Goal: Task Accomplishment & Management: Complete application form

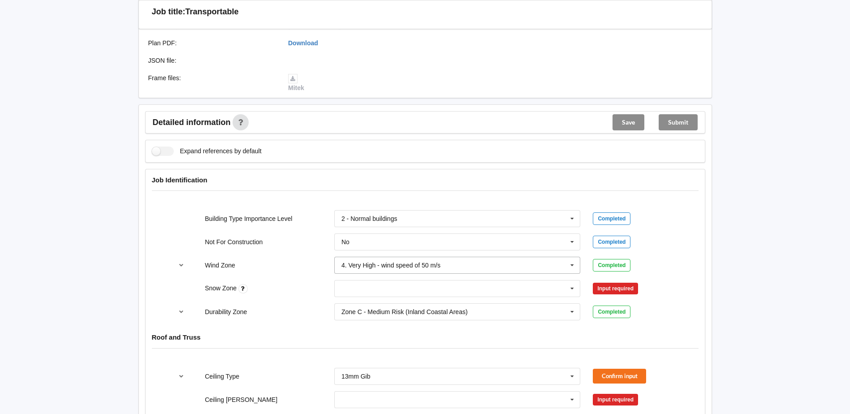
scroll to position [224, 0]
click at [397, 286] on input "text" at bounding box center [457, 288] width 245 height 16
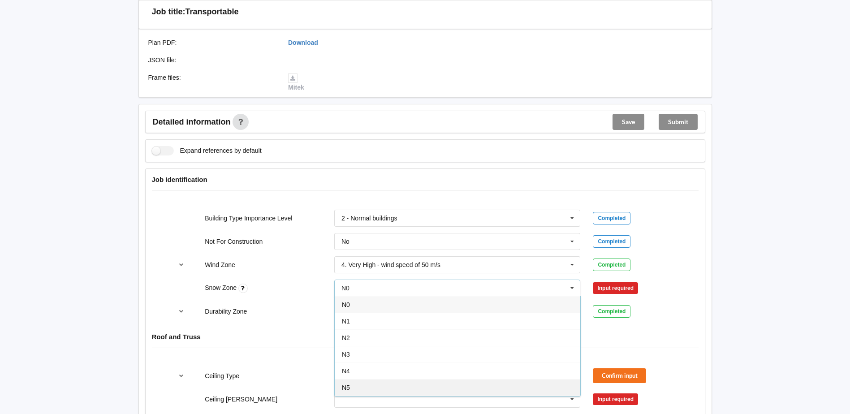
click at [358, 387] on div "N5" at bounding box center [457, 387] width 245 height 17
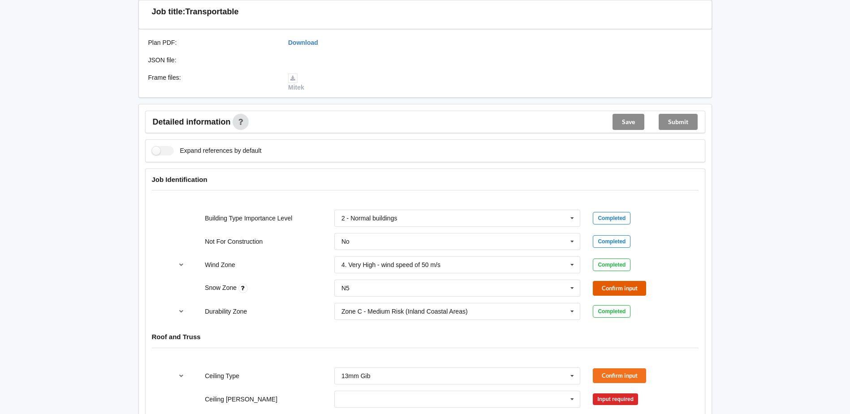
click at [601, 289] on button "Confirm input" at bounding box center [619, 288] width 53 height 15
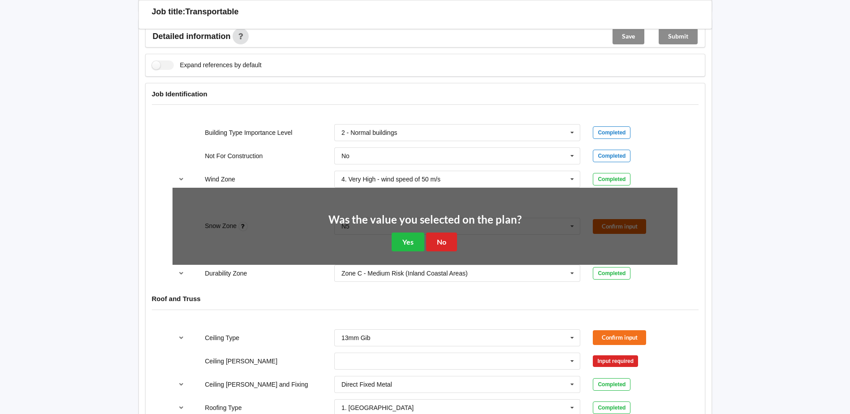
scroll to position [314, 0]
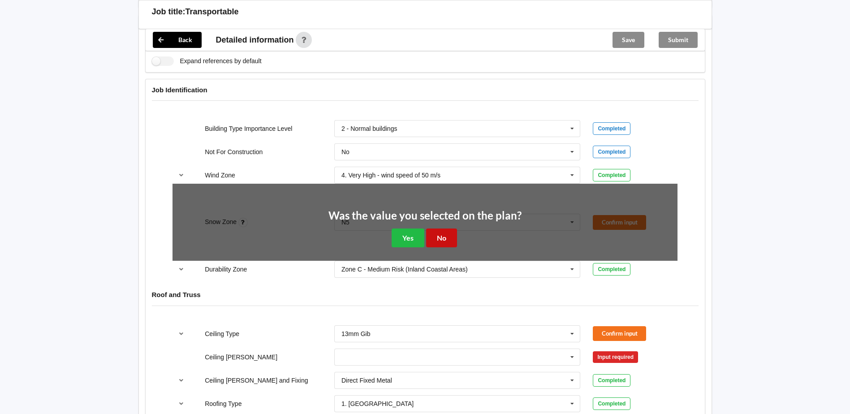
click at [447, 237] on button "No" at bounding box center [441, 237] width 31 height 18
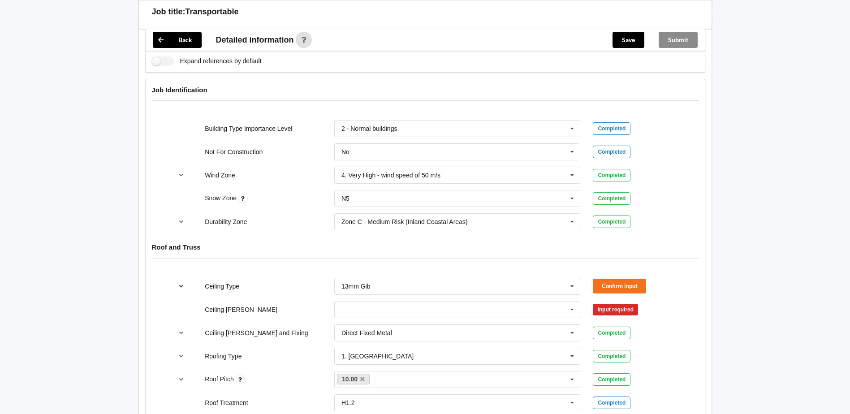
click at [183, 286] on icon "reference-toggle" at bounding box center [181, 285] width 8 height 5
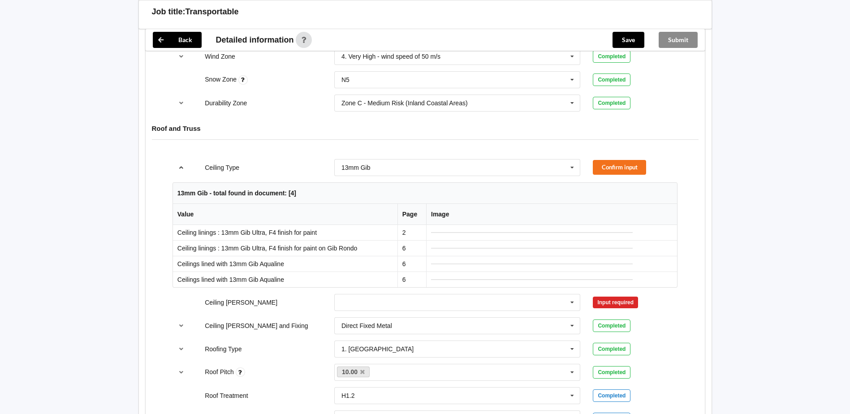
scroll to position [448, 0]
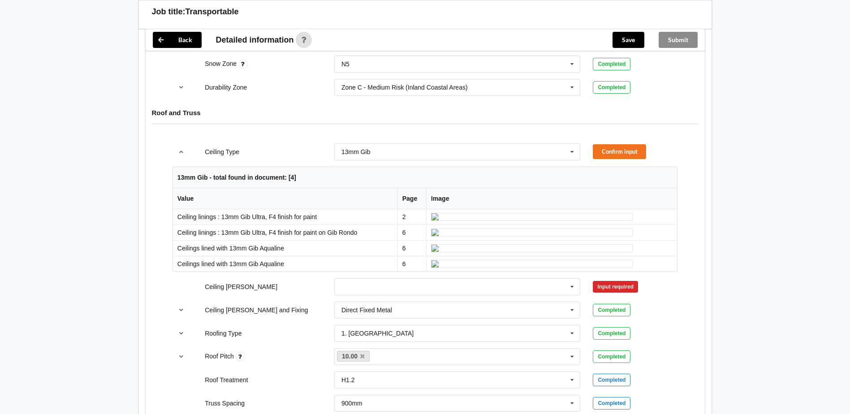
click at [471, 142] on div "13mm Gib 10mm Gib 12mm MDF 12mm Ply 13mm Gib None See Job Notes" at bounding box center [457, 152] width 259 height 30
click at [459, 151] on input "text" at bounding box center [457, 152] width 245 height 16
click at [456, 151] on input "text" at bounding box center [457, 152] width 245 height 16
click at [176, 152] on button "reference-toggle" at bounding box center [180, 152] width 17 height 16
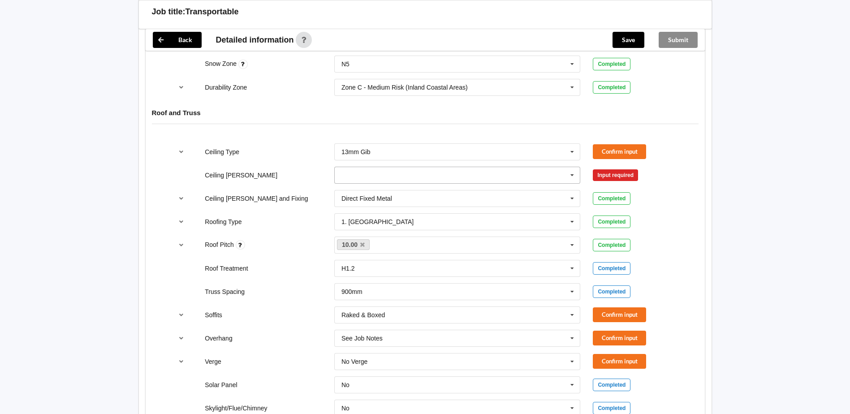
click at [367, 176] on input "text" at bounding box center [457, 175] width 245 height 16
click at [364, 227] on div "600mm" at bounding box center [457, 224] width 245 height 17
click at [183, 198] on icon "reference-toggle" at bounding box center [181, 197] width 8 height 5
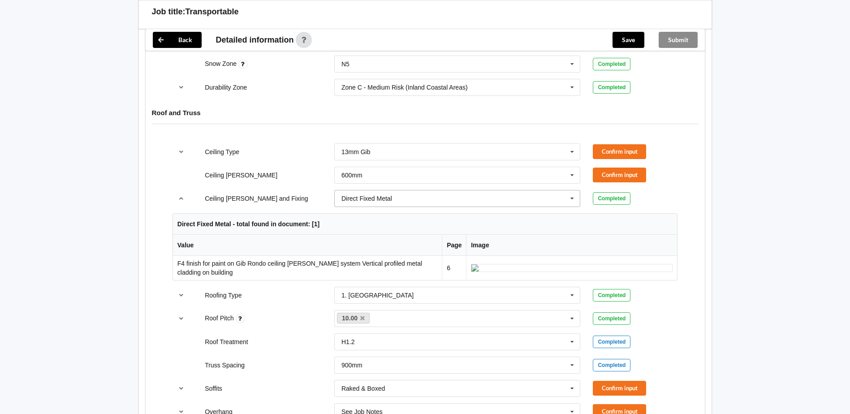
click at [573, 197] on icon at bounding box center [571, 198] width 13 height 17
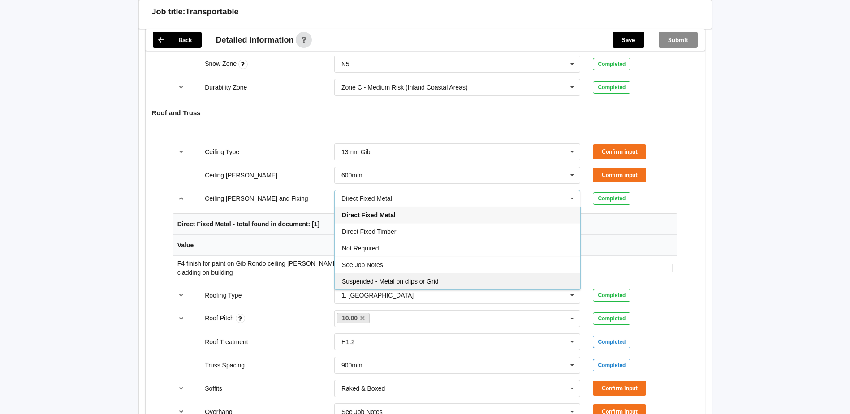
click at [426, 279] on span "Suspended - Metal on clips or Grid" at bounding box center [390, 281] width 97 height 7
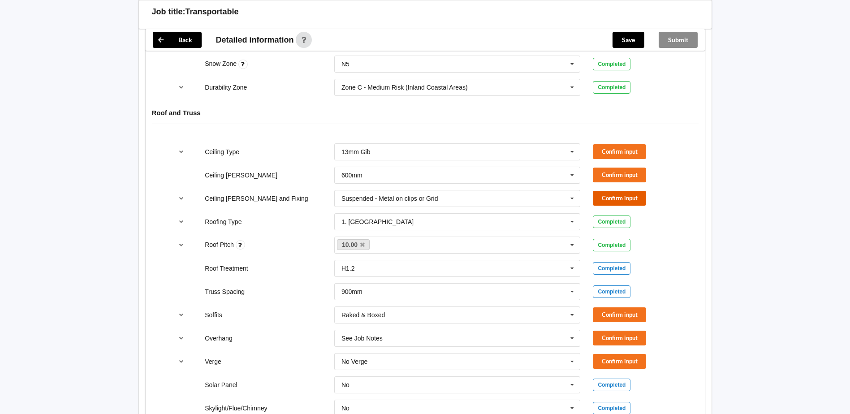
click at [611, 199] on button "Confirm input" at bounding box center [619, 198] width 53 height 15
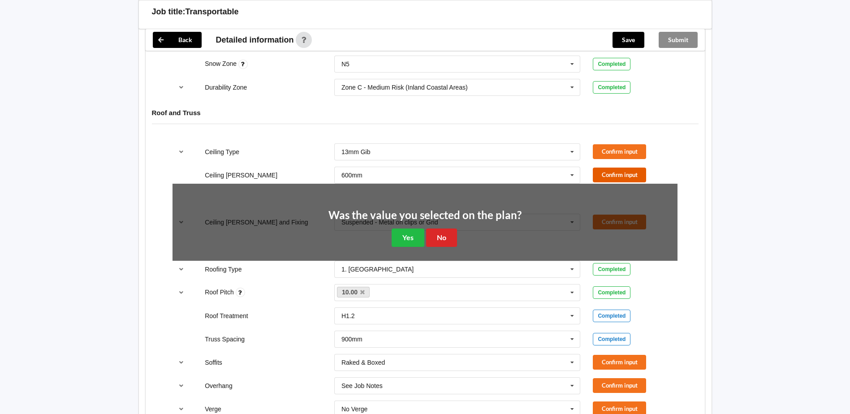
click at [609, 175] on button "Confirm input" at bounding box center [619, 175] width 53 height 15
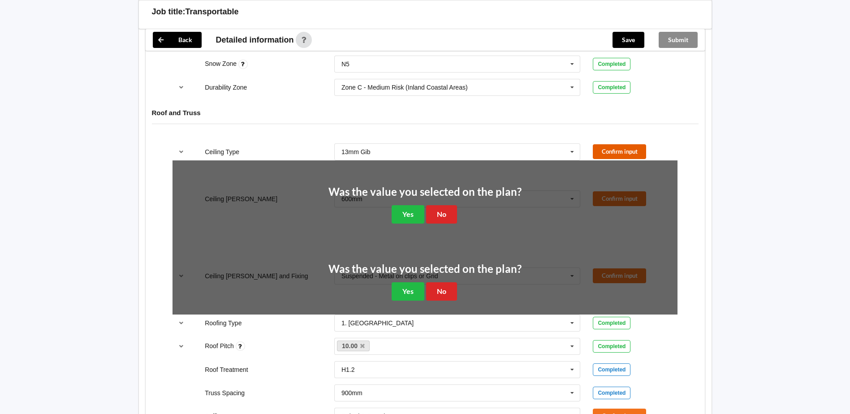
click at [607, 146] on button "Confirm input" at bounding box center [619, 151] width 53 height 15
click at [451, 202] on div "Was the value you selected on the plan? Yes No" at bounding box center [424, 204] width 193 height 37
click at [439, 212] on button "No" at bounding box center [441, 214] width 31 height 18
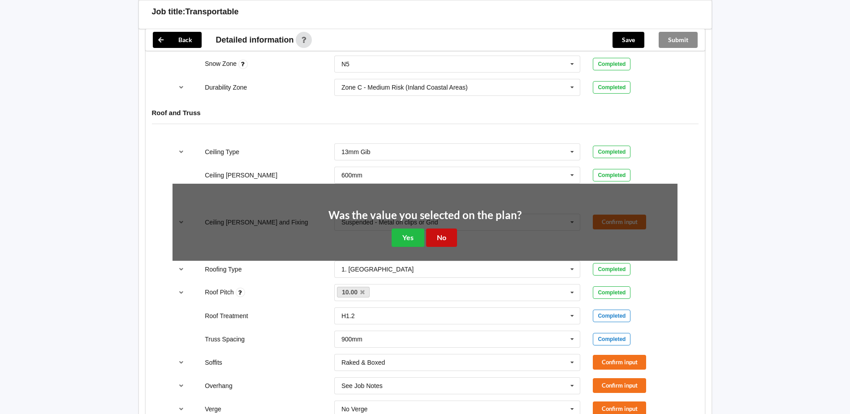
click at [441, 236] on button "No" at bounding box center [441, 237] width 31 height 18
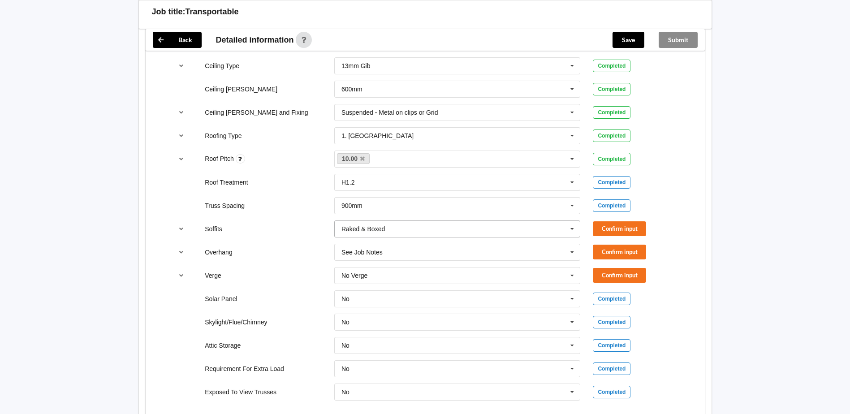
scroll to position [537, 0]
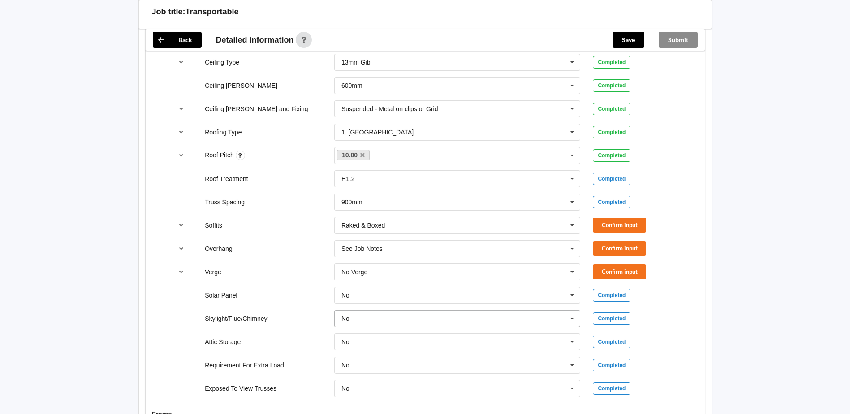
drag, startPoint x: 571, startPoint y: 320, endPoint x: 563, endPoint y: 320, distance: 9.0
click at [571, 320] on icon at bounding box center [571, 318] width 13 height 17
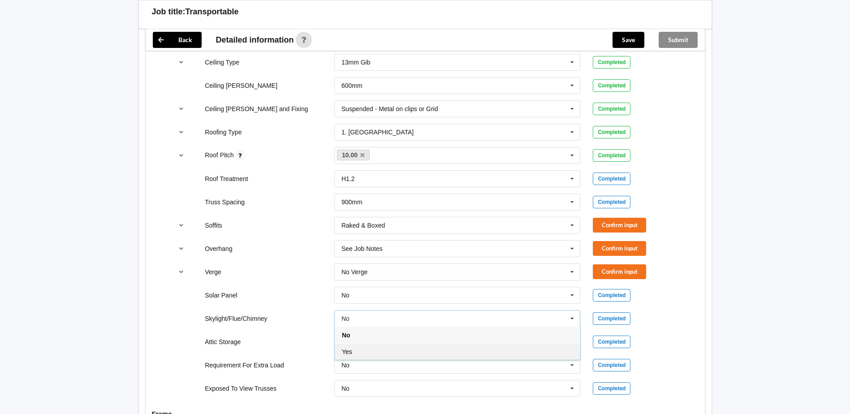
click at [419, 345] on div "Yes" at bounding box center [457, 351] width 245 height 17
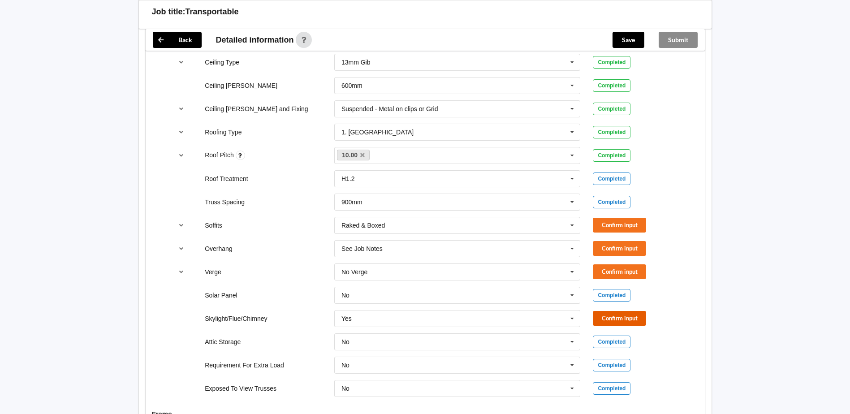
click at [614, 314] on button "Confirm input" at bounding box center [619, 318] width 53 height 15
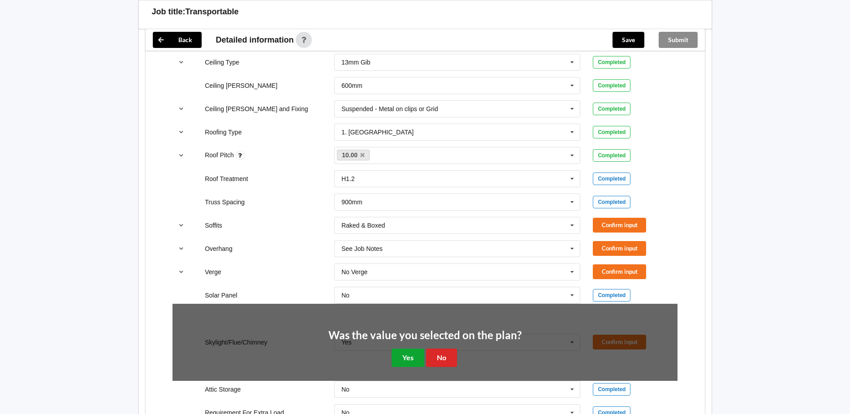
click at [409, 350] on button "Yes" at bounding box center [407, 357] width 33 height 18
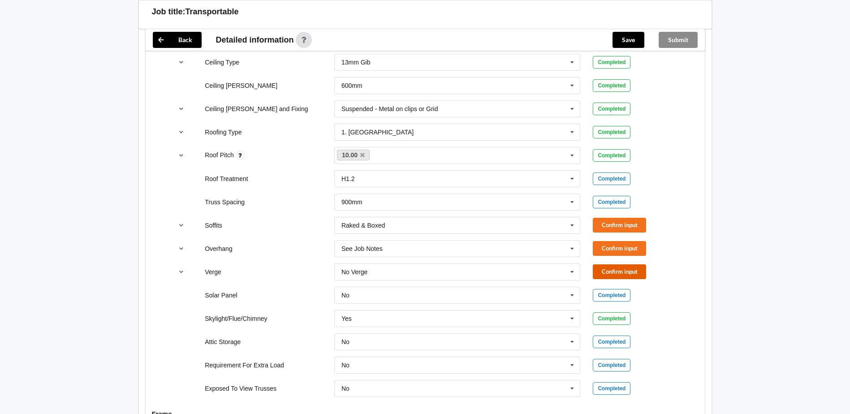
click at [626, 270] on button "Confirm input" at bounding box center [619, 271] width 53 height 15
click at [619, 249] on button "Confirm input" at bounding box center [619, 248] width 53 height 15
click at [618, 223] on button "Confirm input" at bounding box center [619, 225] width 53 height 15
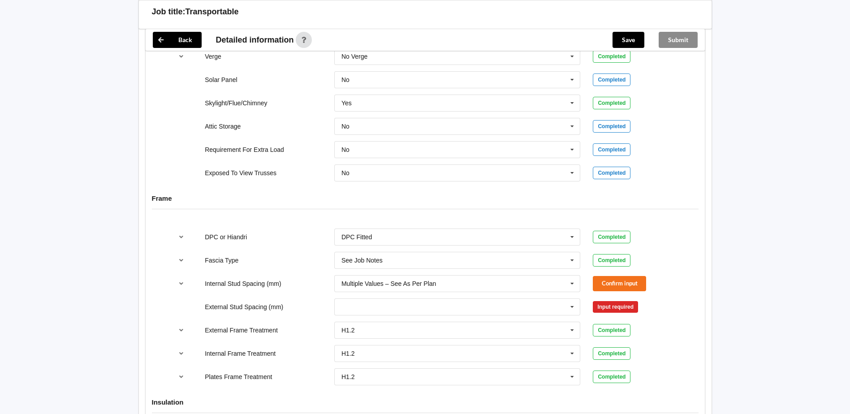
scroll to position [761, 0]
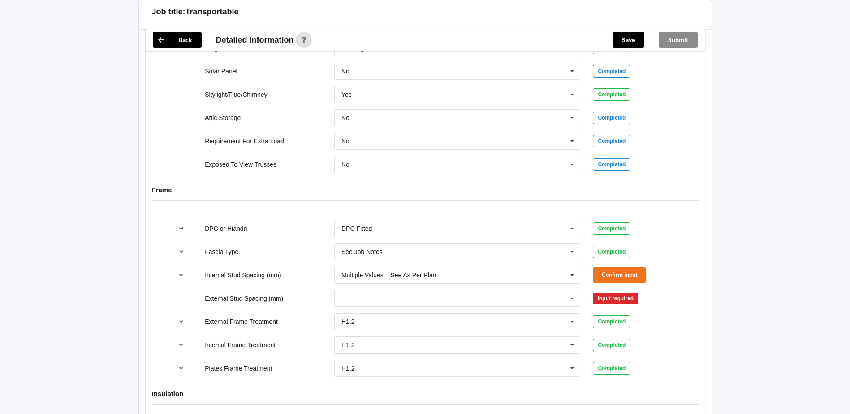
click at [177, 225] on button "reference-toggle" at bounding box center [180, 228] width 17 height 16
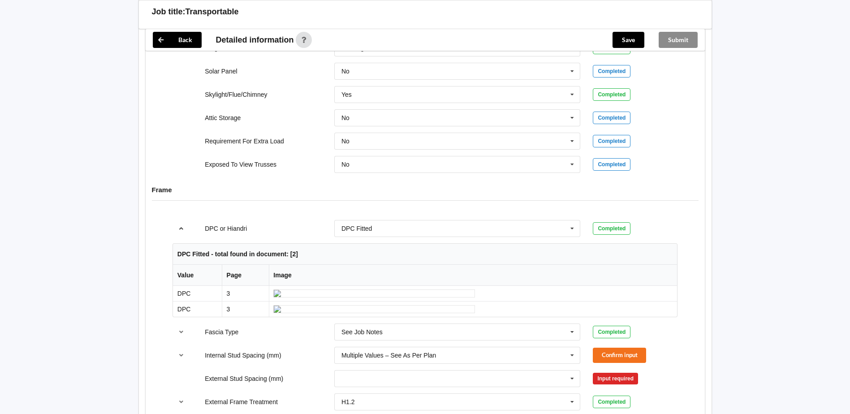
click at [181, 226] on icon "reference-toggle" at bounding box center [181, 227] width 8 height 5
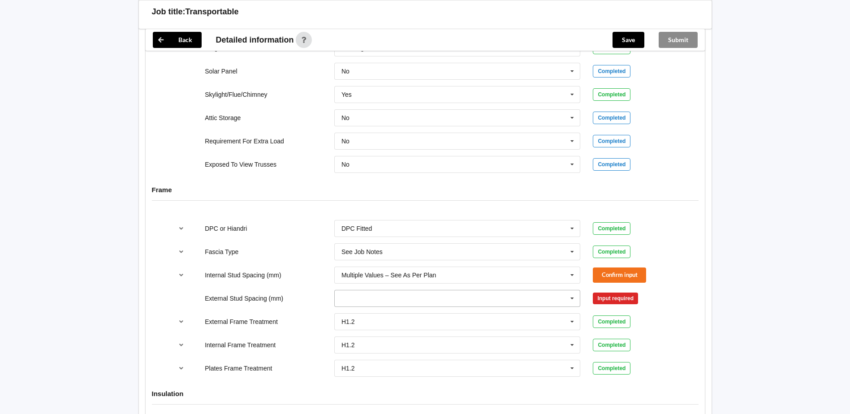
click at [490, 291] on input "text" at bounding box center [457, 298] width 245 height 16
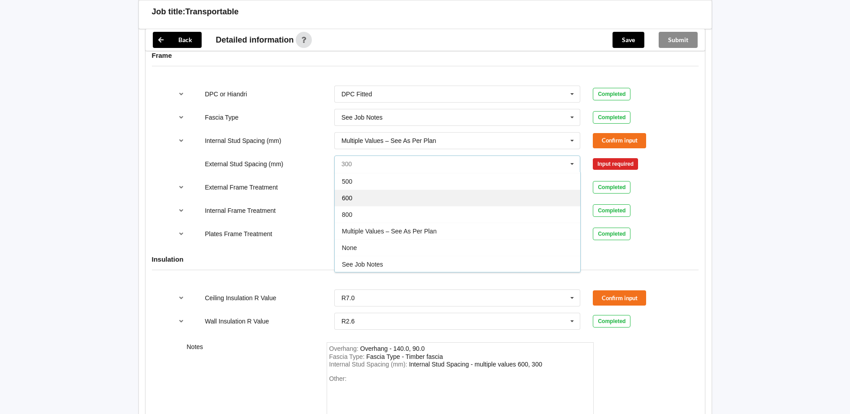
scroll to position [49, 0]
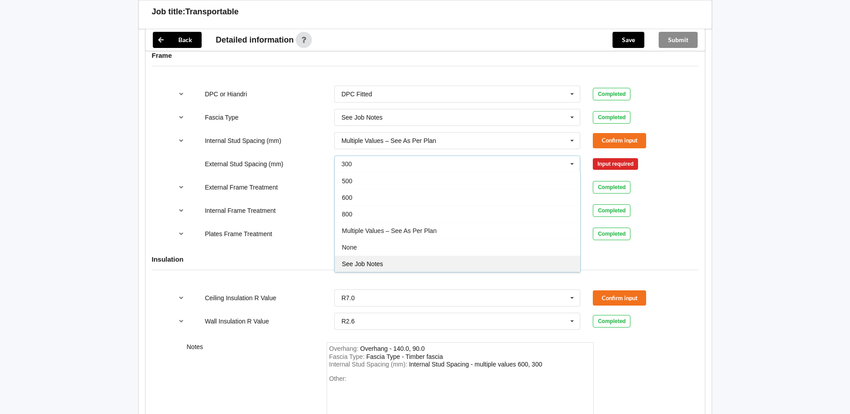
click at [400, 258] on div "See Job Notes" at bounding box center [457, 263] width 245 height 17
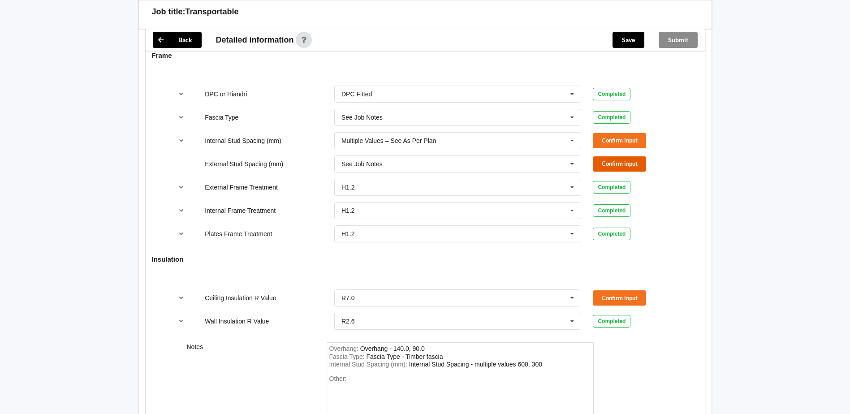
click at [596, 164] on button "Confirm input" at bounding box center [619, 163] width 53 height 15
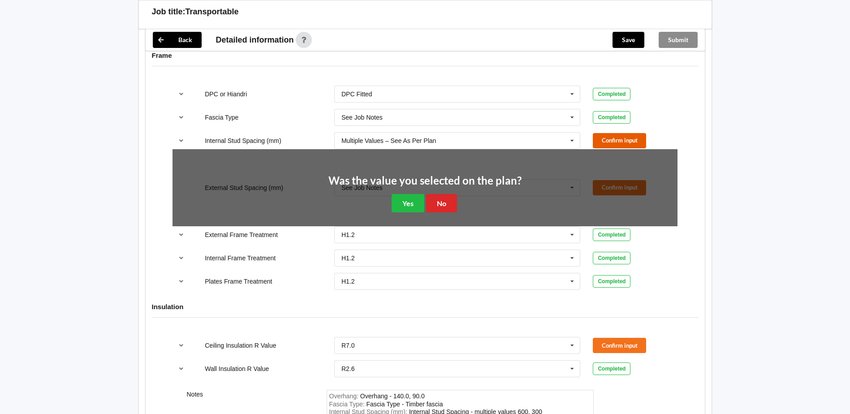
click at [603, 142] on button "Confirm input" at bounding box center [619, 140] width 53 height 15
click at [443, 202] on button "No" at bounding box center [441, 203] width 31 height 18
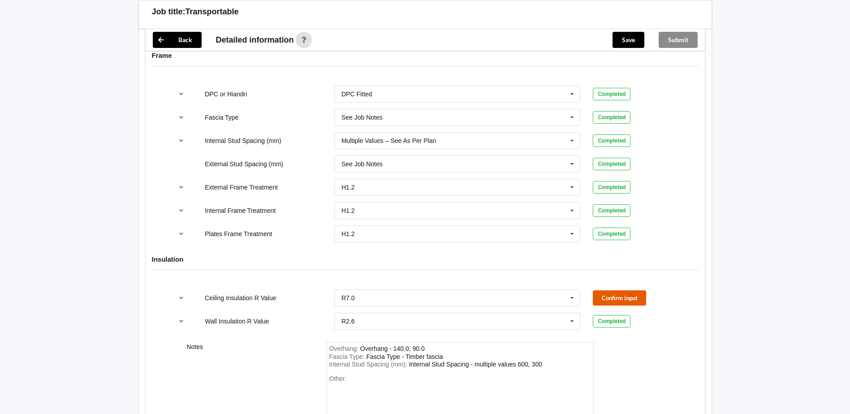
click at [610, 299] on button "Confirm input" at bounding box center [619, 297] width 53 height 15
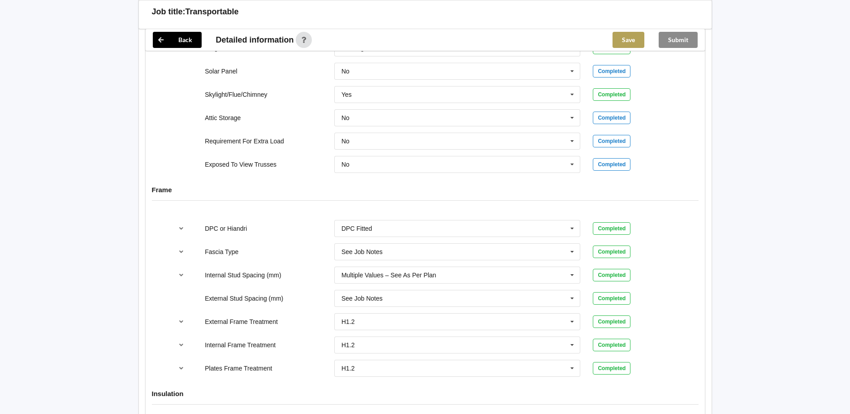
click at [624, 42] on button "Save" at bounding box center [628, 40] width 32 height 16
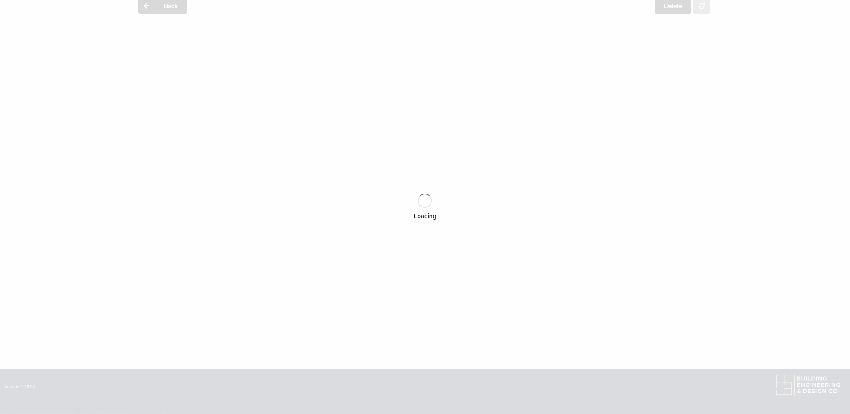
scroll to position [761, 0]
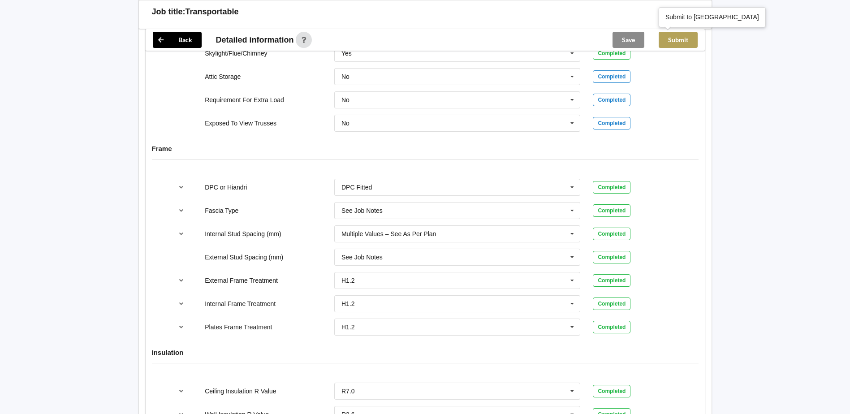
click at [687, 38] on button "Submit" at bounding box center [677, 40] width 39 height 16
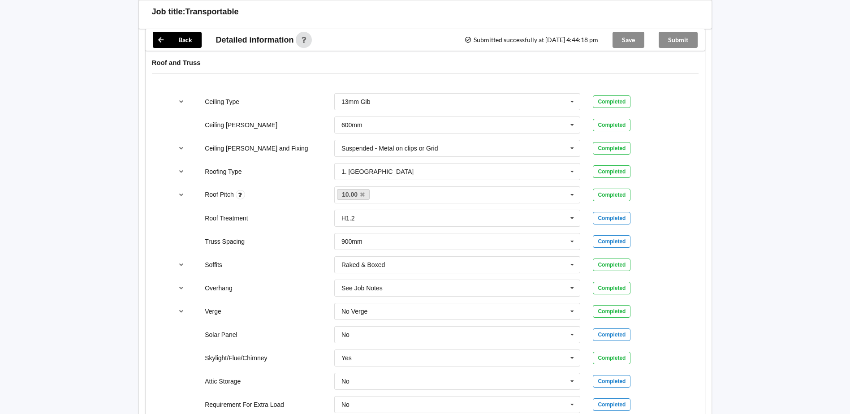
scroll to position [358, 0]
